Goal: Transaction & Acquisition: Purchase product/service

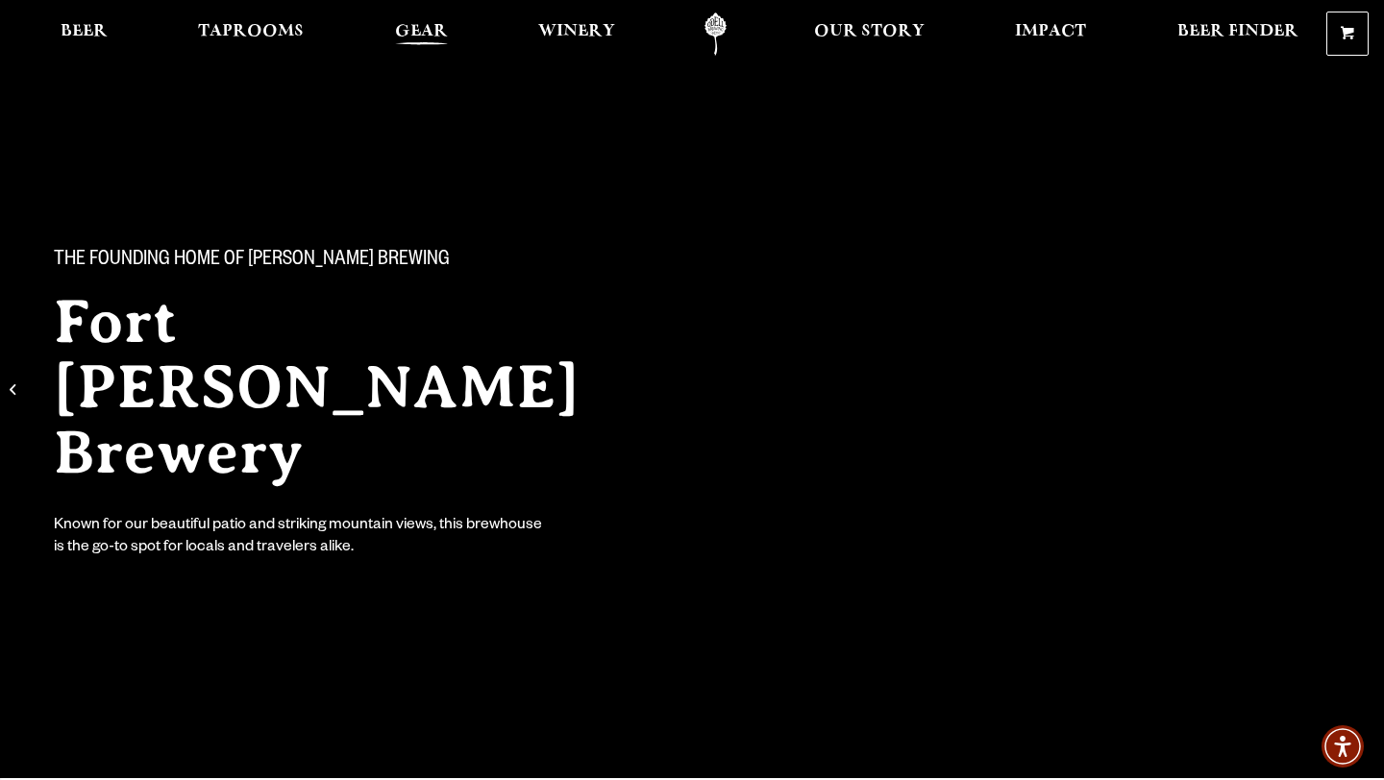
click at [405, 39] on span "Gear" at bounding box center [421, 31] width 53 height 15
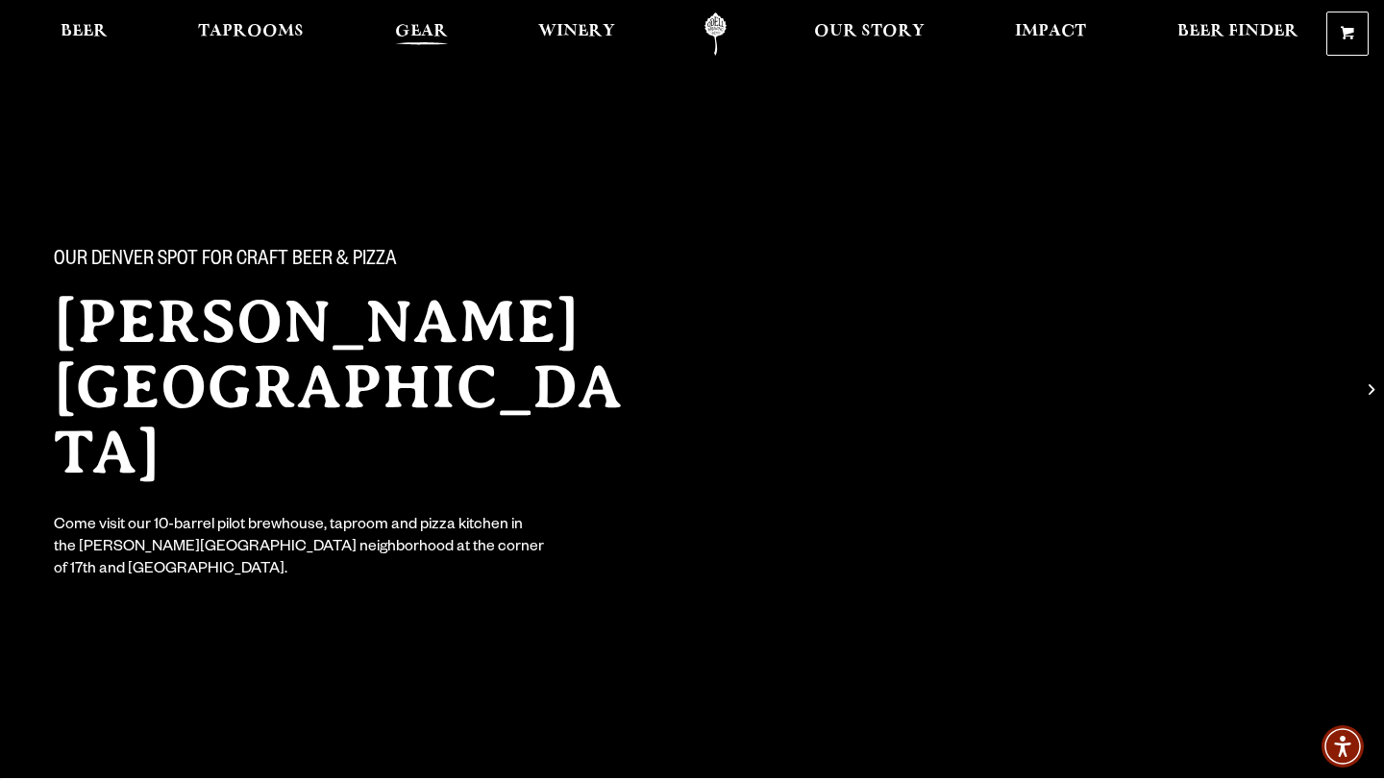
click at [413, 33] on span "Gear" at bounding box center [421, 31] width 53 height 15
